Goal: Transaction & Acquisition: Purchase product/service

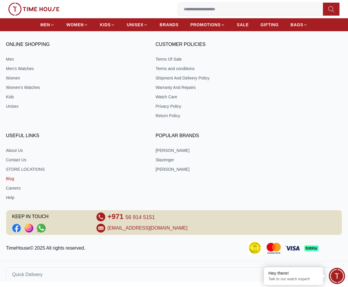
scroll to position [2066, 0]
click at [20, 151] on link "About Us" at bounding box center [74, 151] width 136 height 6
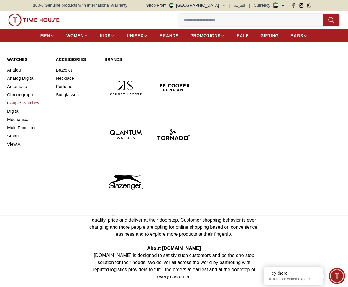
click at [24, 103] on link "Couple Watches" at bounding box center [28, 103] width 42 height 8
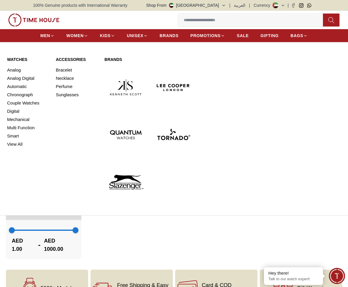
click at [19, 62] on link "Watches" at bounding box center [28, 60] width 42 height 6
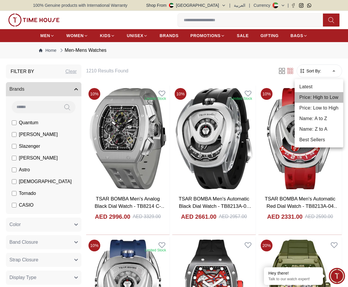
click at [321, 96] on li "Price: High to Low" at bounding box center [318, 97] width 49 height 11
type input "*"
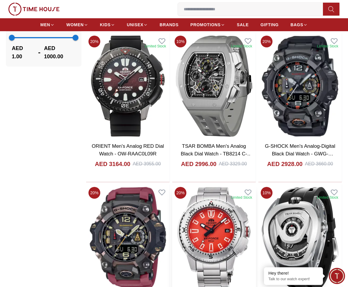
scroll to position [529, 0]
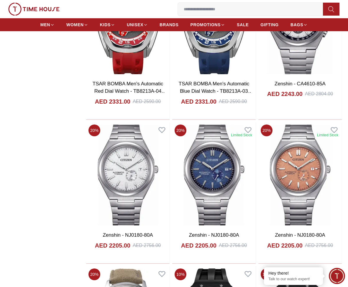
scroll to position [741, 0]
